Goal: Find specific page/section: Find specific page/section

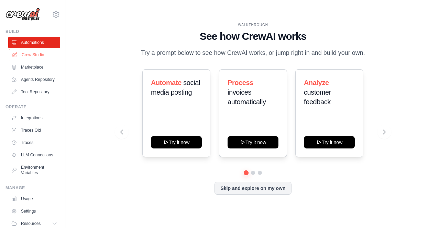
click at [34, 54] on link "Crew Studio" at bounding box center [35, 54] width 52 height 11
